Goal: Task Accomplishment & Management: Use online tool/utility

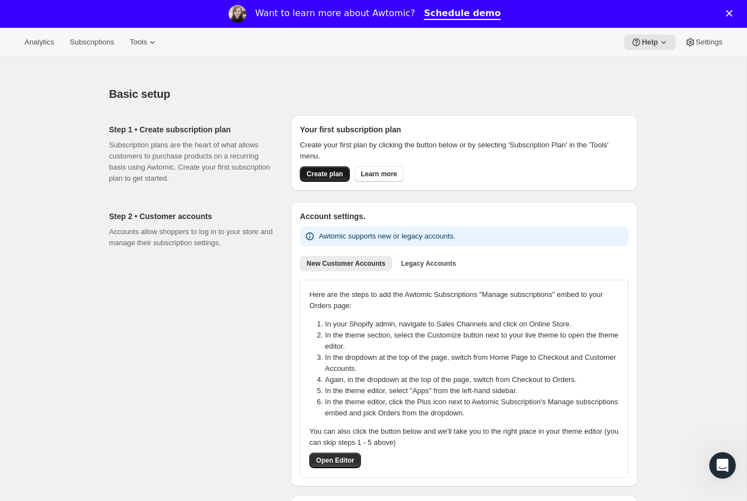
click at [327, 175] on span "Create plan" at bounding box center [324, 174] width 36 height 9
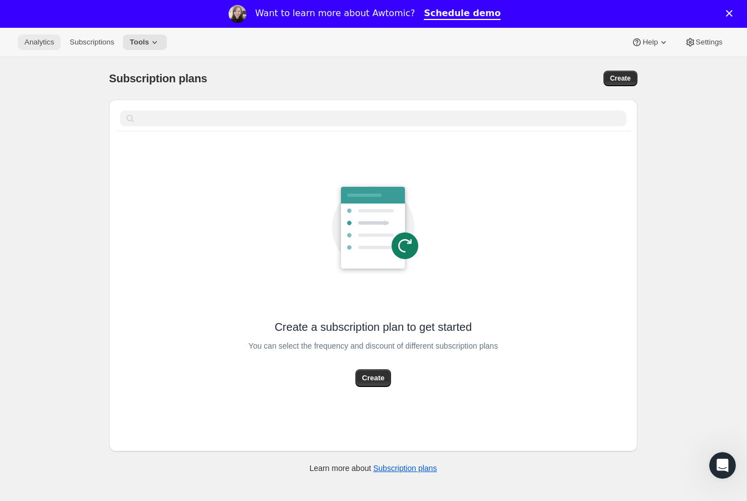
click at [41, 42] on span "Analytics" at bounding box center [38, 42] width 29 height 9
